Goal: Transaction & Acquisition: Download file/media

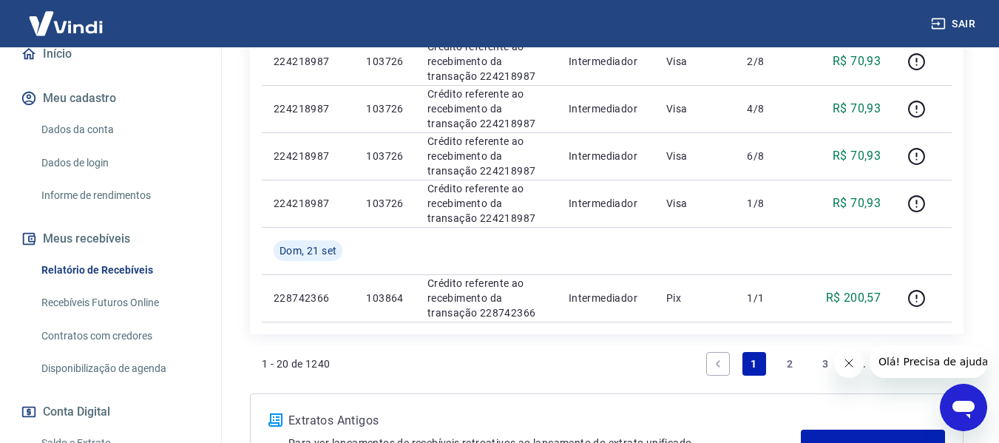
scroll to position [1183, 0]
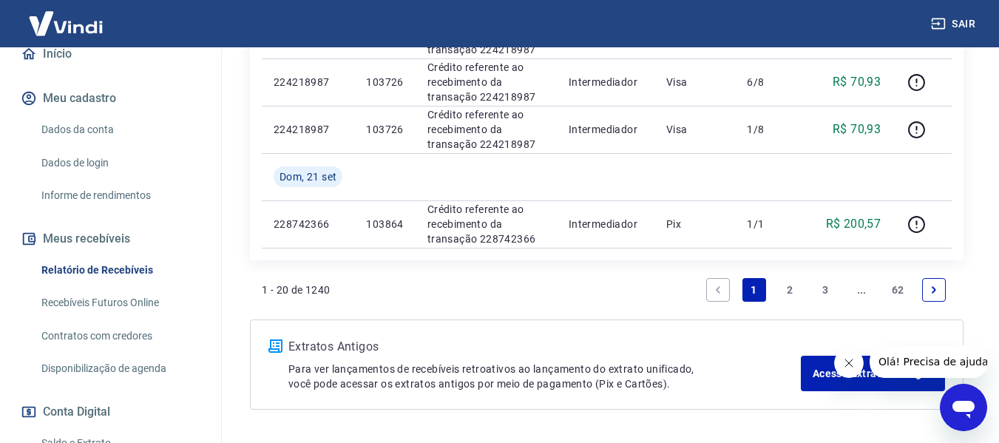
click at [787, 288] on link "2" at bounding box center [790, 290] width 24 height 24
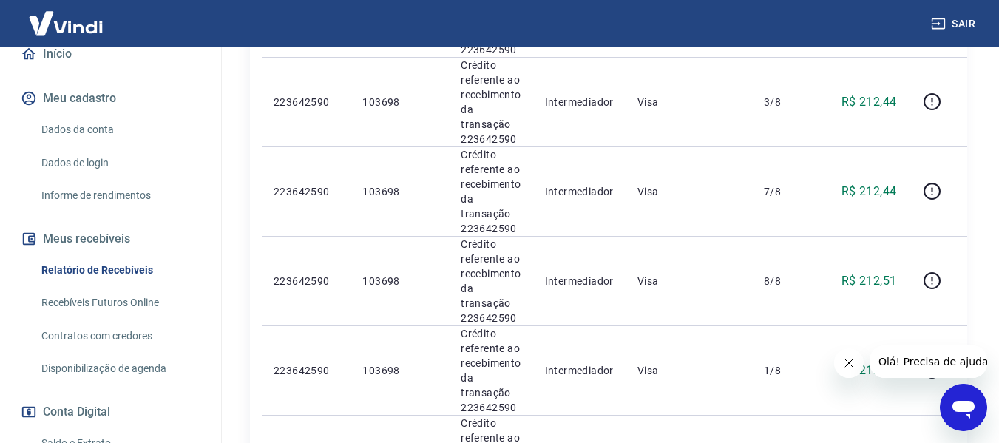
scroll to position [2045, 0]
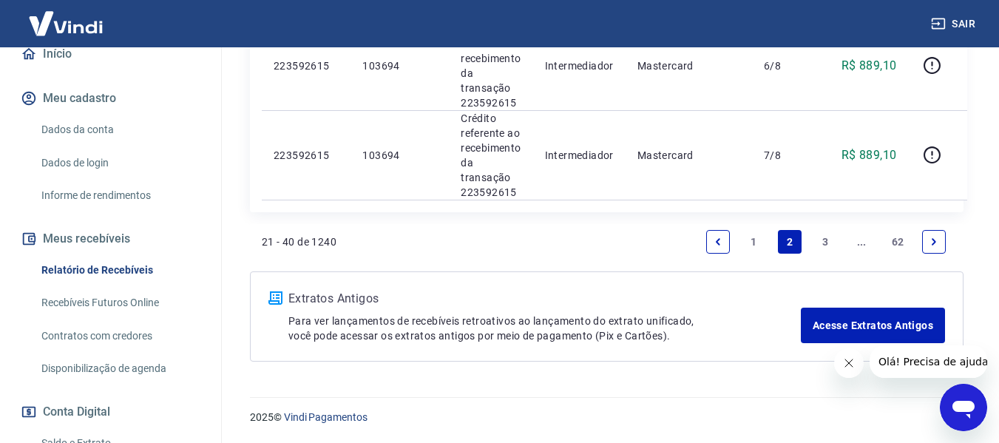
click at [824, 241] on link "3" at bounding box center [826, 242] width 24 height 24
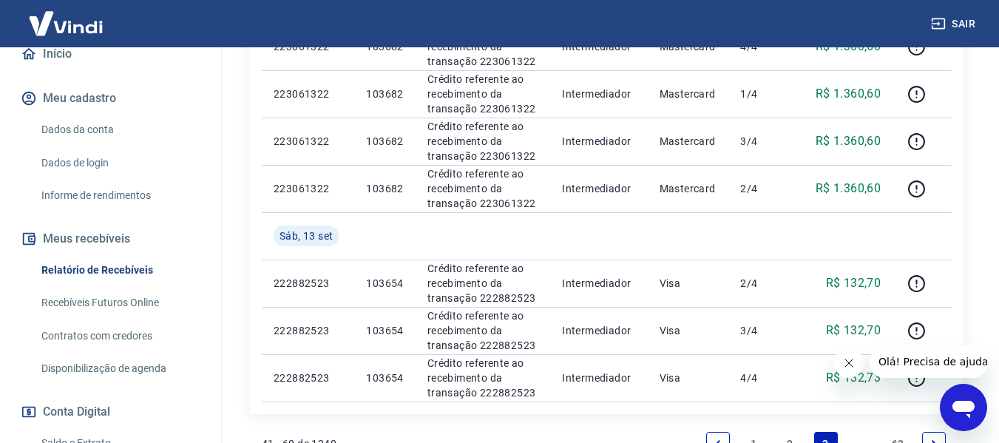
scroll to position [1420, 0]
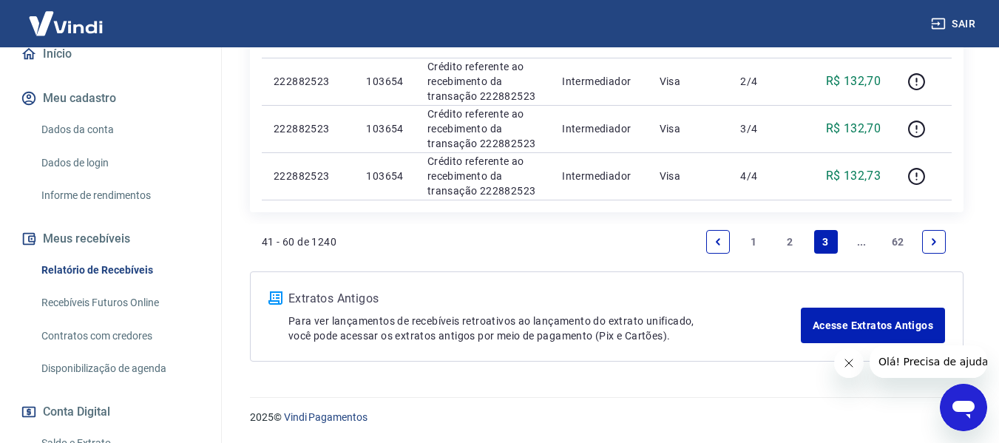
click at [938, 244] on icon "Next page" at bounding box center [934, 242] width 10 height 10
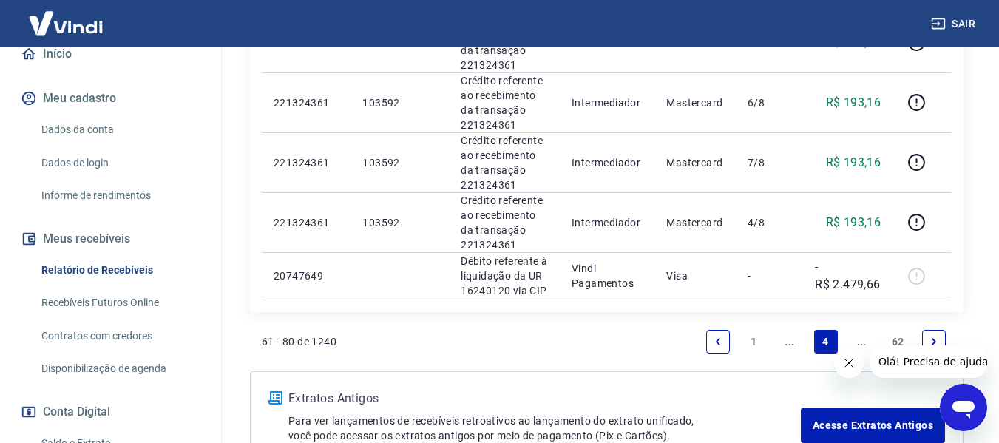
scroll to position [1393, 0]
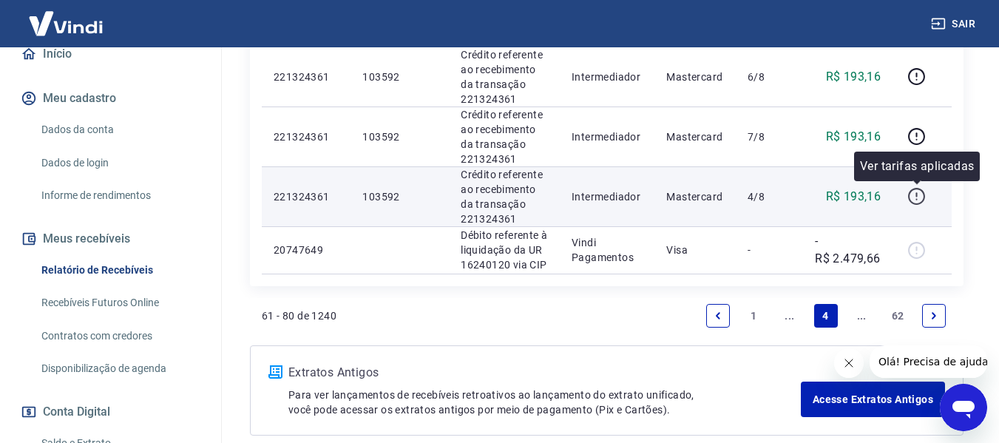
click at [917, 200] on icon "button" at bounding box center [915, 199] width 1 height 1
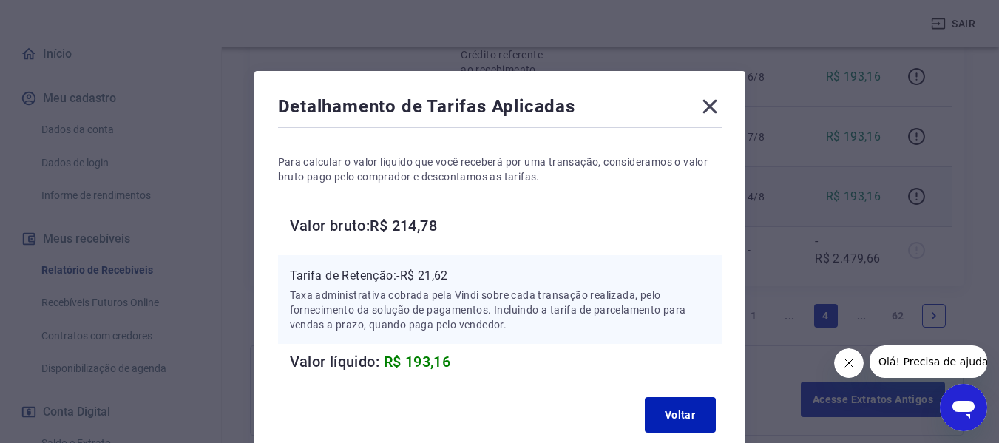
click at [714, 101] on icon at bounding box center [710, 107] width 24 height 24
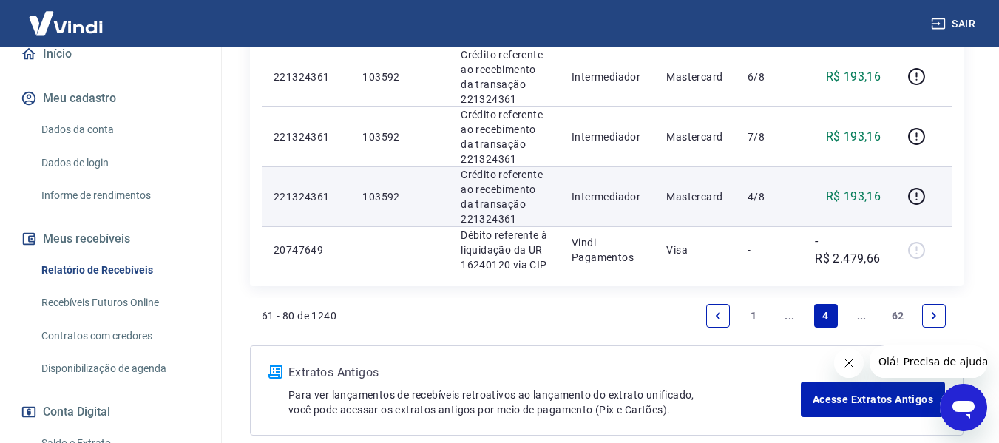
click at [932, 316] on icon "Next page" at bounding box center [934, 316] width 10 height 10
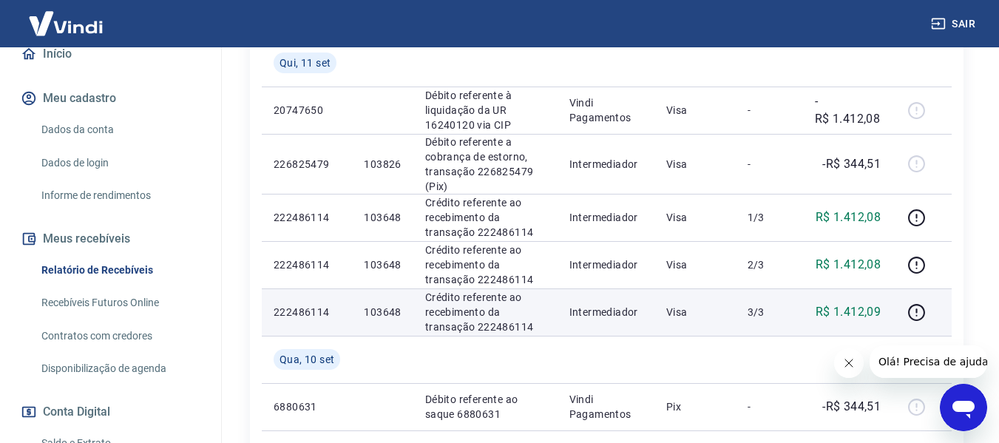
scroll to position [277, 0]
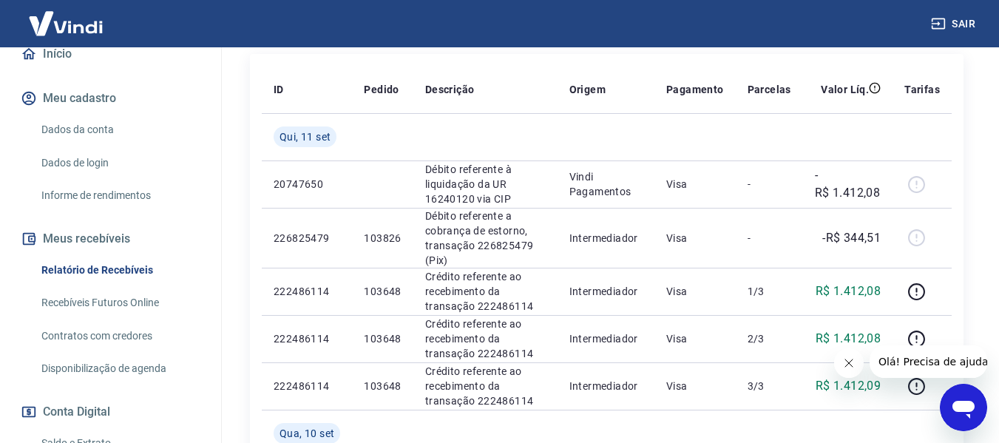
click at [847, 364] on icon "Fechar mensagem da empresa" at bounding box center [847, 362] width 7 height 7
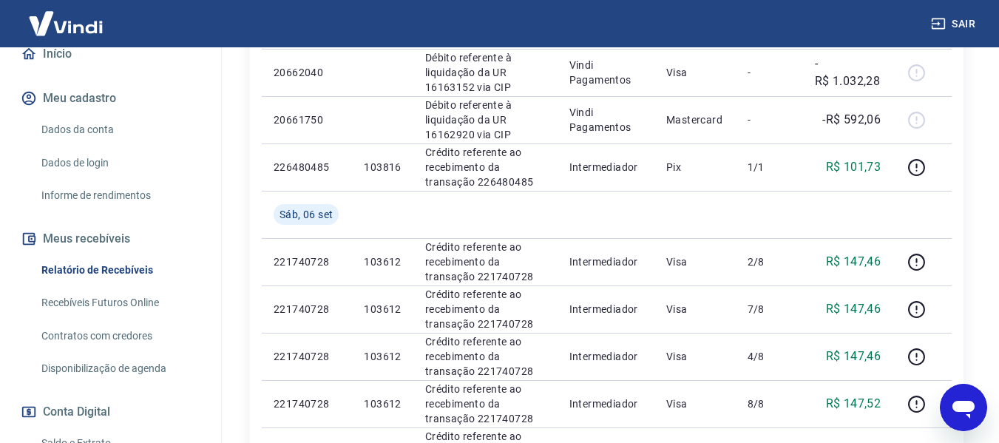
scroll to position [1386, 0]
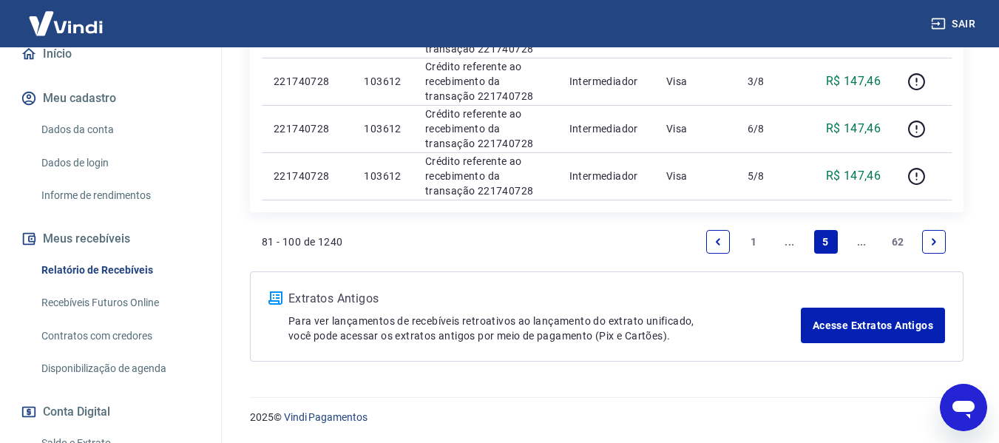
click at [716, 243] on icon "Previous page" at bounding box center [718, 242] width 10 height 10
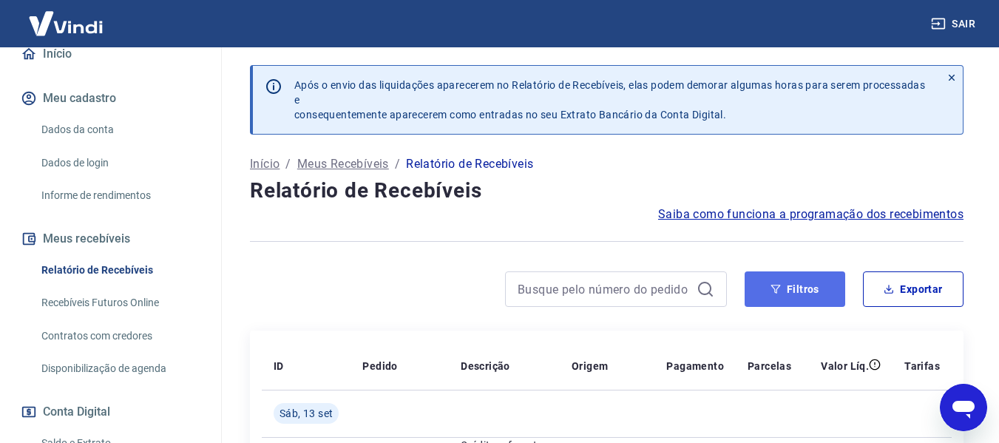
click at [785, 286] on button "Filtros" at bounding box center [795, 288] width 101 height 35
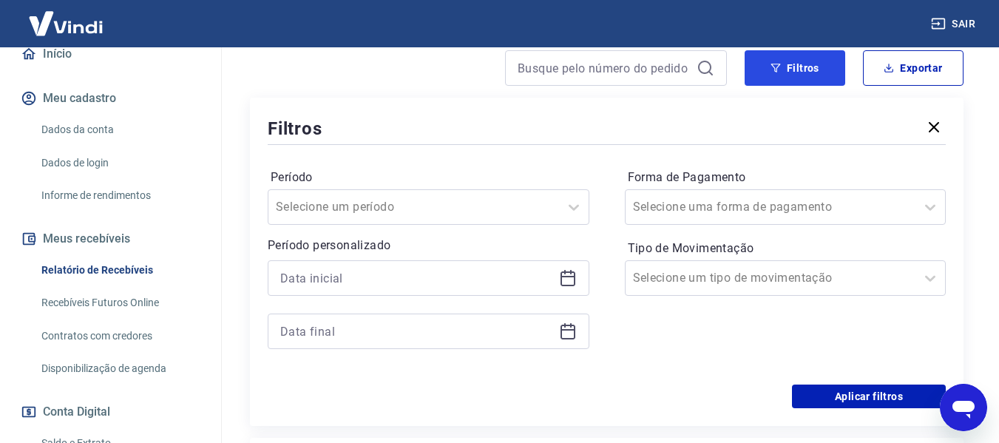
scroll to position [222, 0]
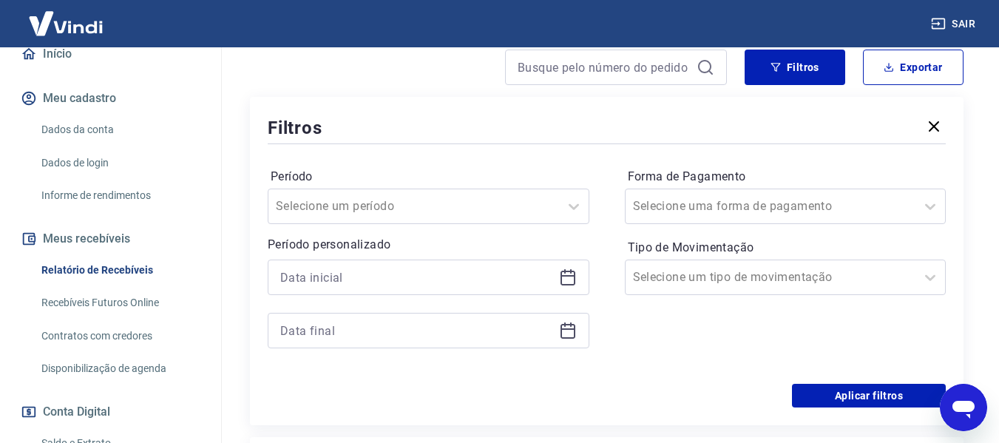
click at [562, 277] on icon at bounding box center [568, 277] width 18 height 18
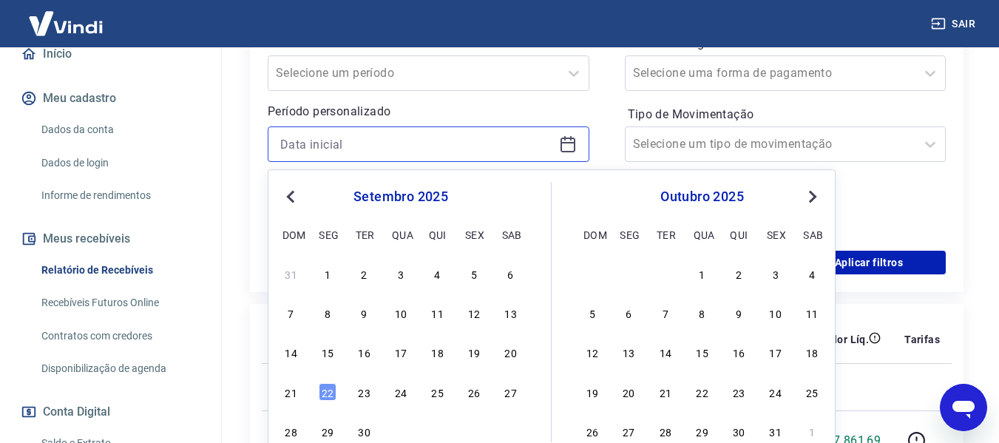
scroll to position [370, 0]
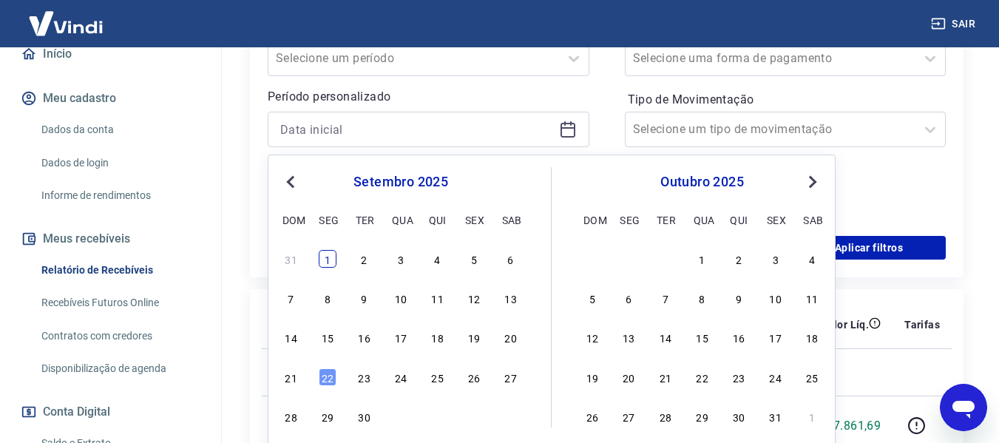
click at [327, 260] on div "1" at bounding box center [328, 259] width 18 height 18
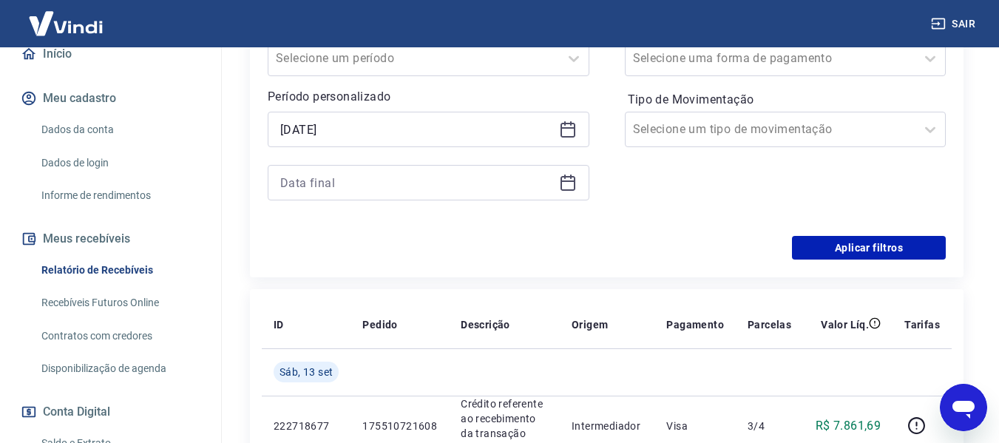
type input "[DATE]"
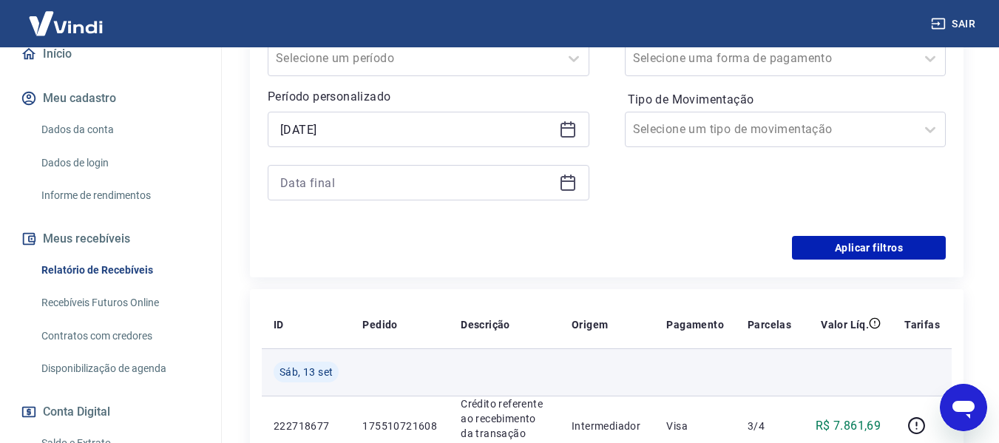
scroll to position [592, 0]
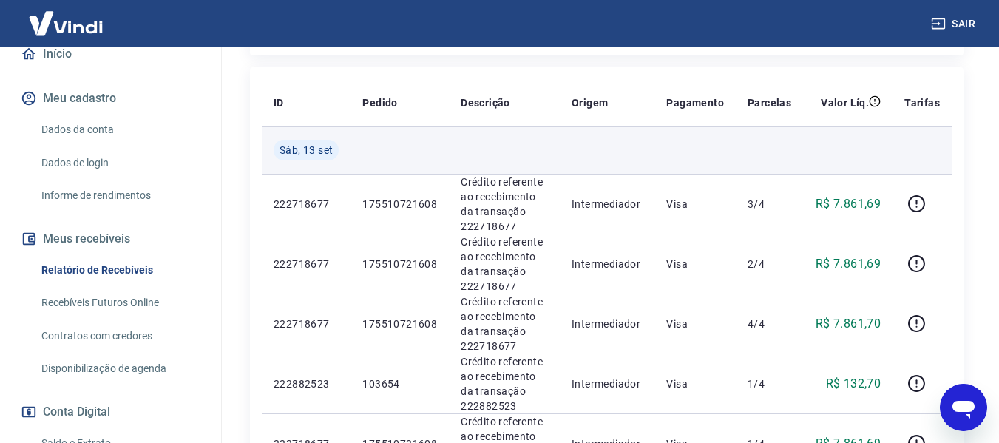
click at [326, 157] on div "Sáb, 13 set" at bounding box center [306, 150] width 65 height 21
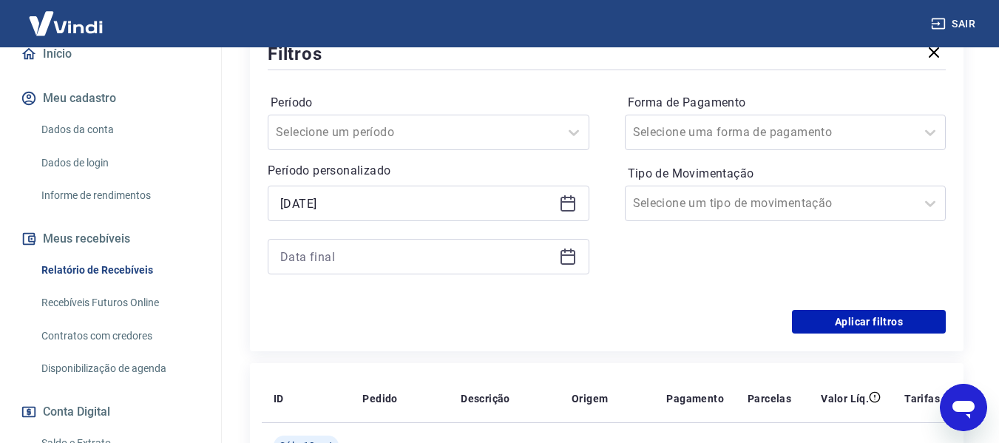
click at [562, 255] on icon at bounding box center [567, 254] width 15 height 1
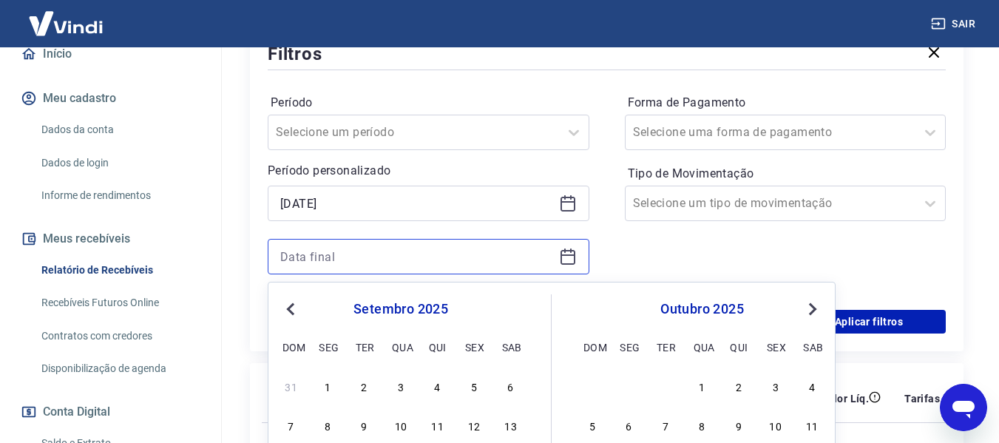
scroll to position [444, 0]
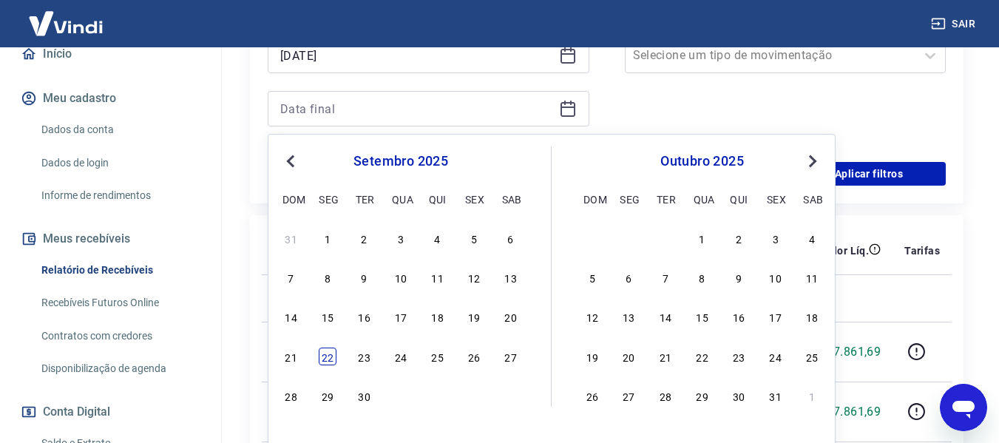
click at [328, 362] on div "22" at bounding box center [328, 357] width 18 height 18
click at [328, 354] on p "222718677" at bounding box center [306, 352] width 65 height 15
type input "[DATE]"
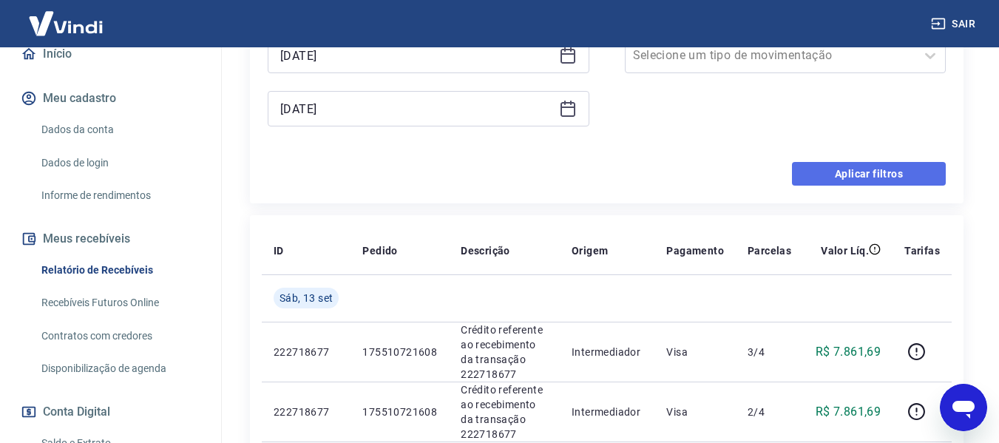
click at [864, 174] on button "Aplicar filtros" at bounding box center [869, 174] width 154 height 24
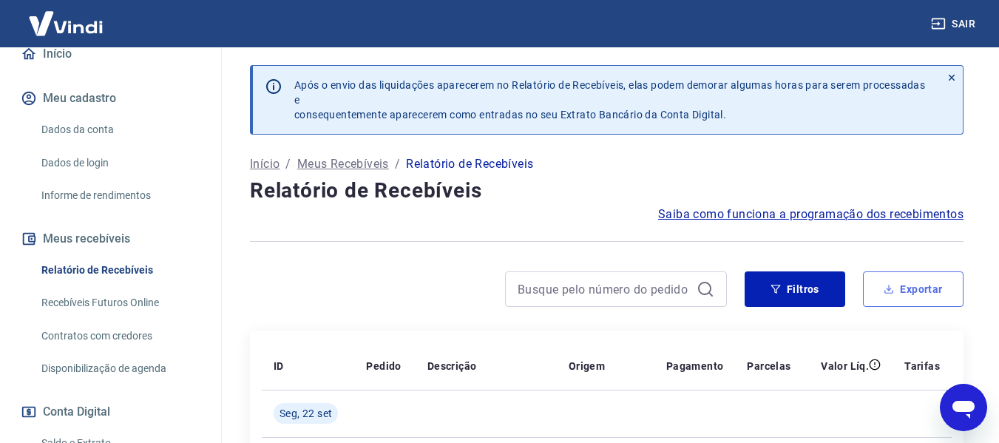
click at [906, 294] on button "Exportar" at bounding box center [913, 288] width 101 height 35
type input "[DATE]"
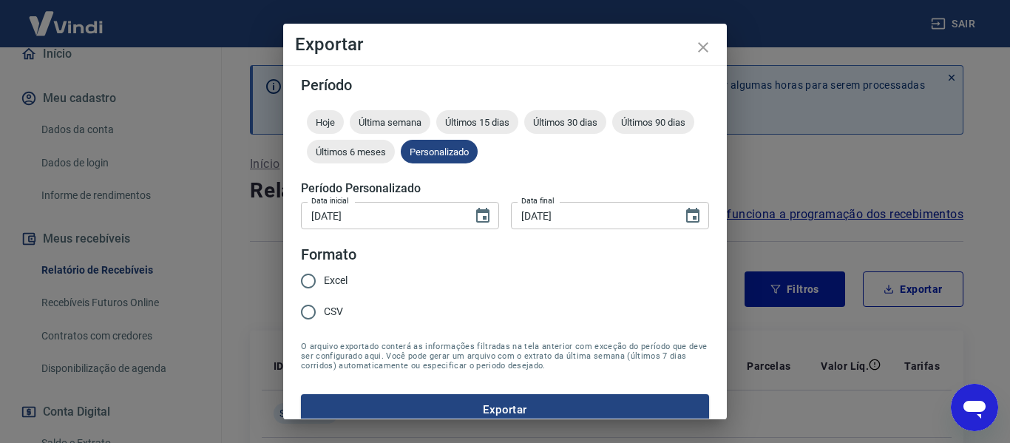
click at [308, 280] on input "Excel" at bounding box center [308, 280] width 31 height 31
radio input "true"
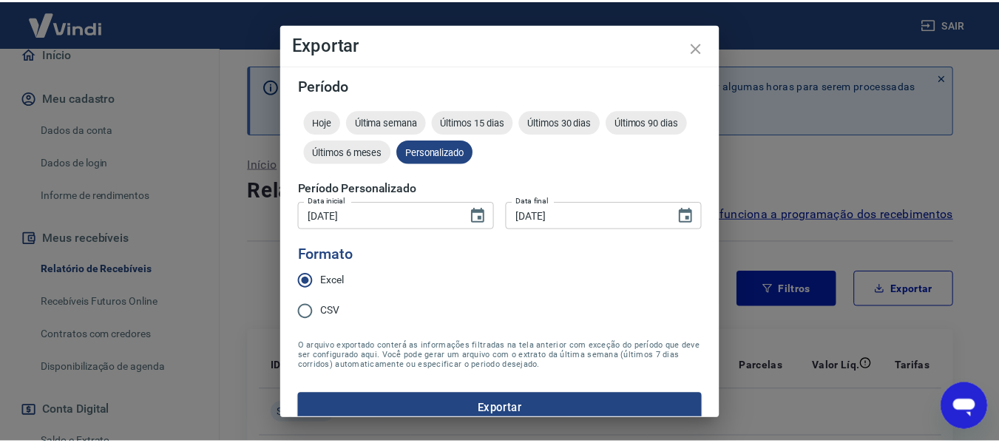
scroll to position [18, 0]
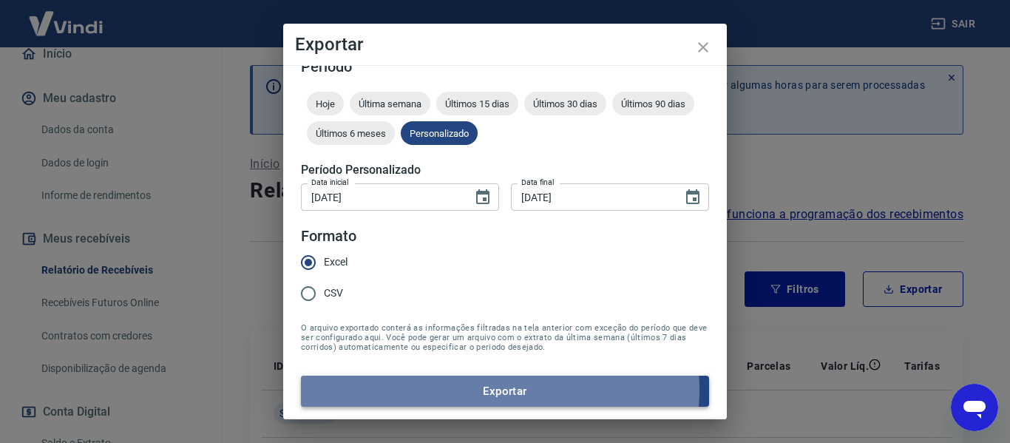
click at [487, 390] on button "Exportar" at bounding box center [505, 391] width 408 height 31
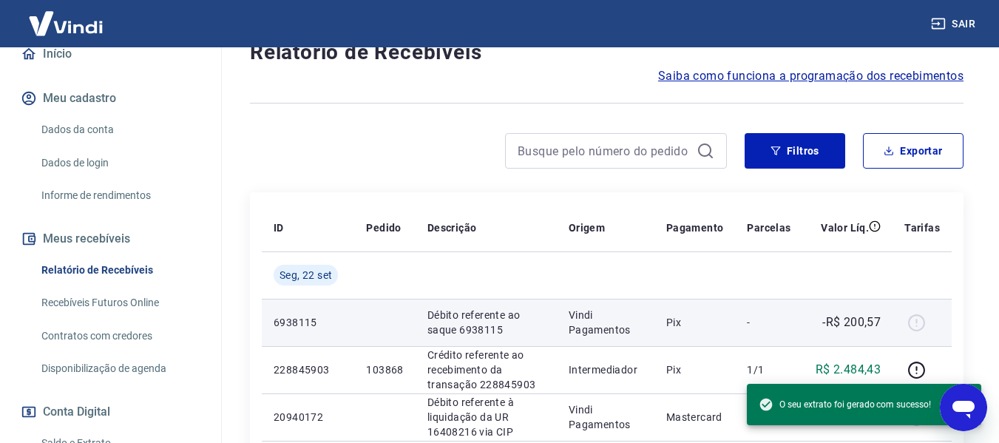
scroll to position [222, 0]
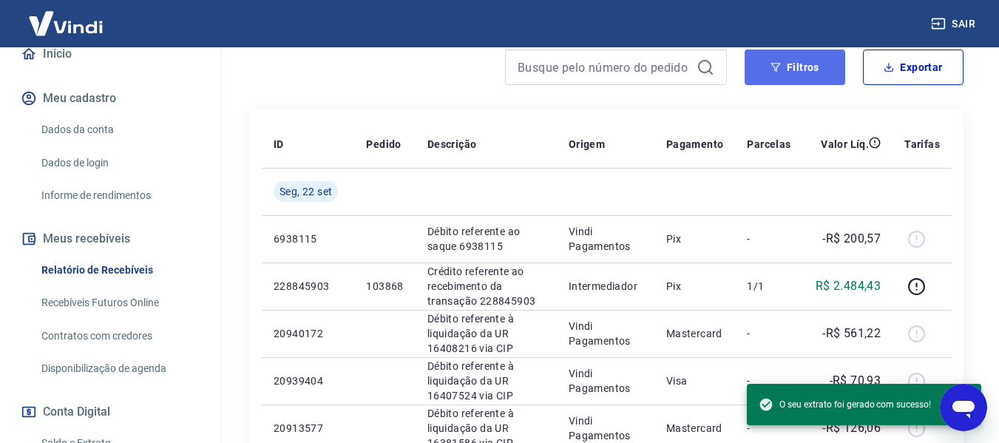
click at [793, 66] on button "Filtros" at bounding box center [795, 67] width 101 height 35
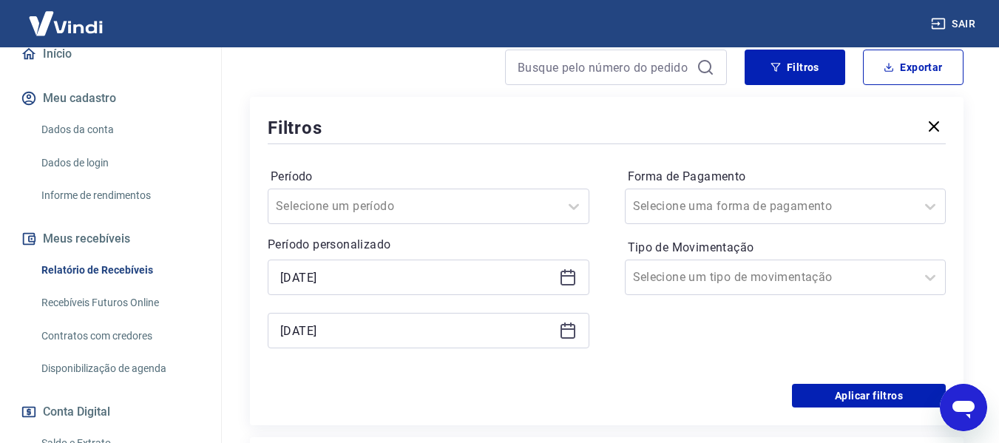
click at [567, 280] on icon at bounding box center [568, 277] width 18 height 18
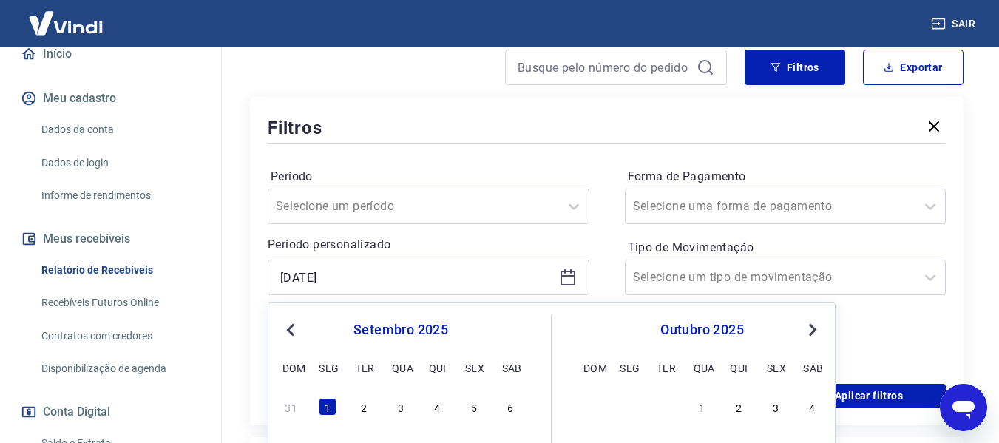
click at [287, 326] on button "Previous Month" at bounding box center [291, 330] width 18 height 18
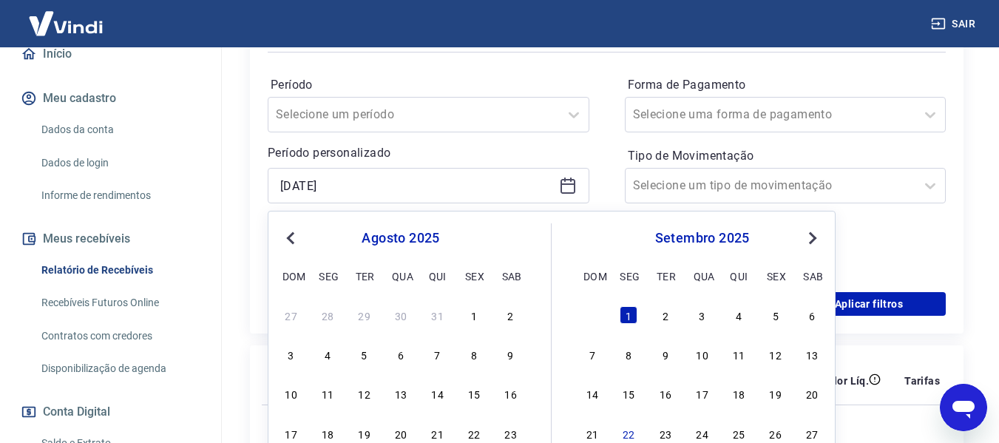
scroll to position [370, 0]
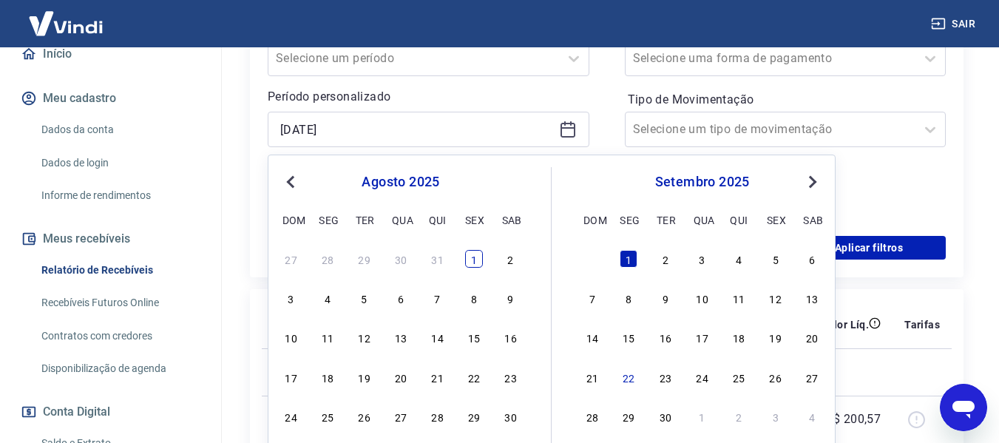
click at [473, 258] on div "1" at bounding box center [474, 259] width 18 height 18
type input "[DATE]"
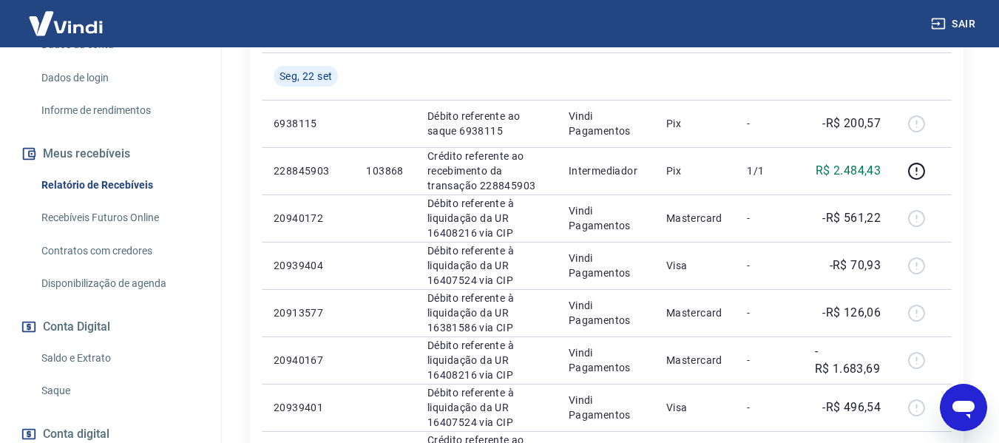
scroll to position [329, 0]
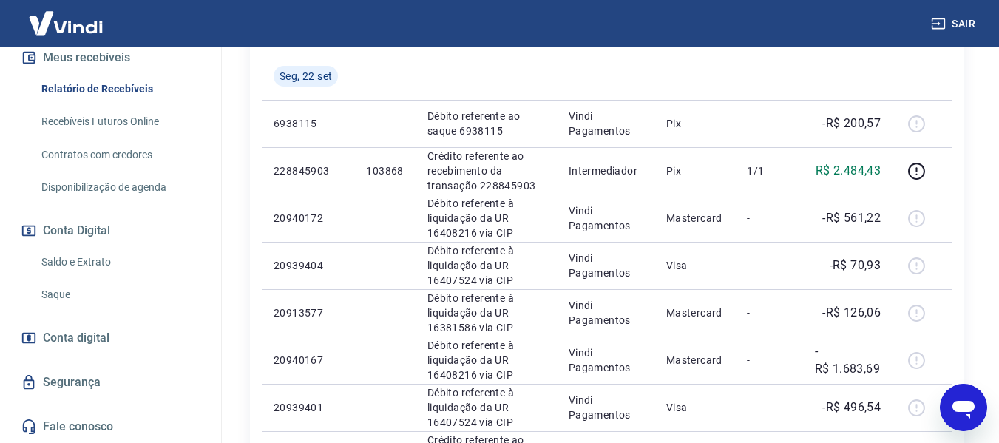
click at [106, 258] on link "Saldo e Extrato" at bounding box center [119, 262] width 168 height 30
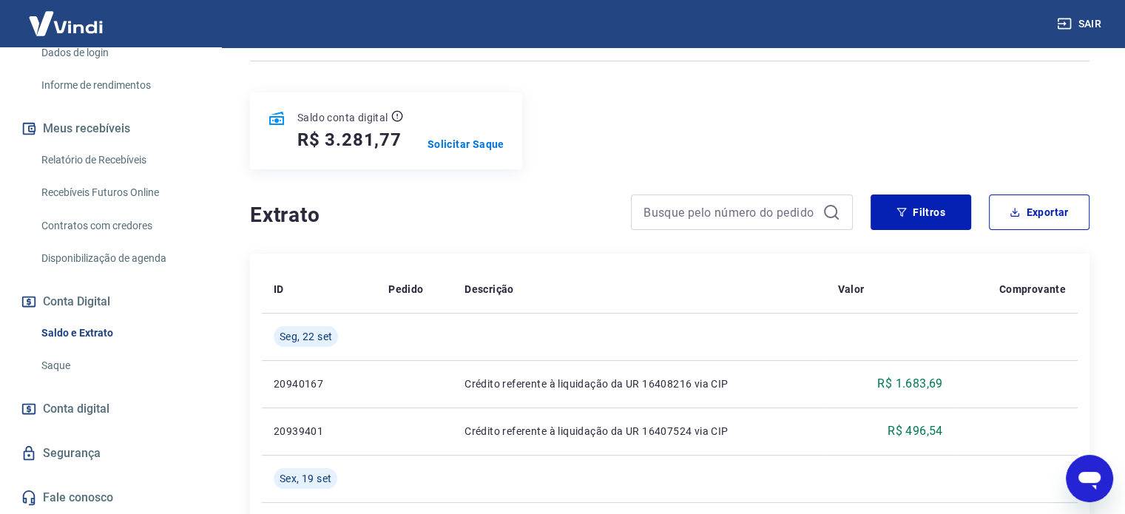
scroll to position [218, 0]
